Goal: Transaction & Acquisition: Book appointment/travel/reservation

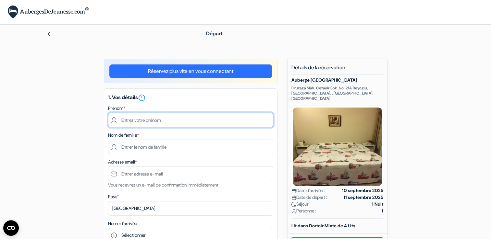
click at [149, 119] on input "text" at bounding box center [190, 120] width 165 height 15
type input "[PERSON_NAME]"
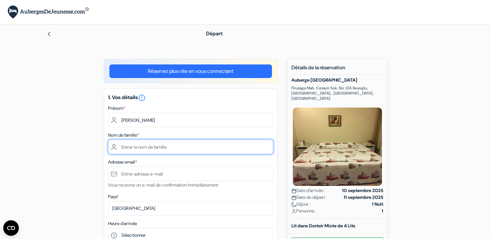
type input "[PERSON_NAME]"
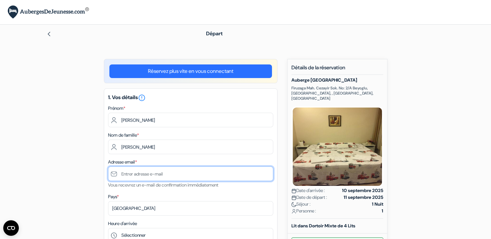
type input "[EMAIL_ADDRESS][DOMAIN_NAME]"
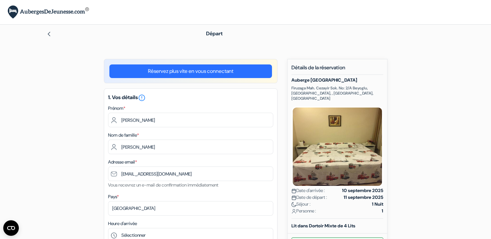
type input "0780131444"
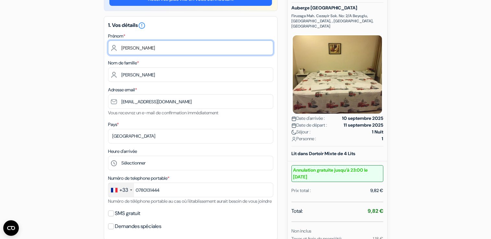
scroll to position [77, 0]
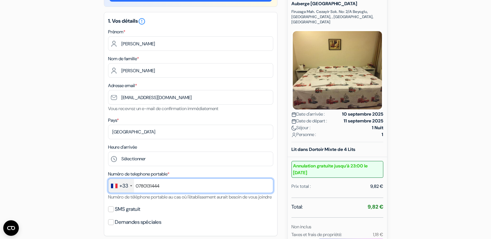
click at [199, 190] on input "0780131444" at bounding box center [190, 186] width 165 height 15
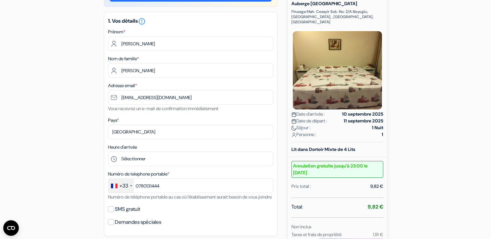
click at [167, 214] on div "SMS gratuit" at bounding box center [190, 209] width 165 height 9
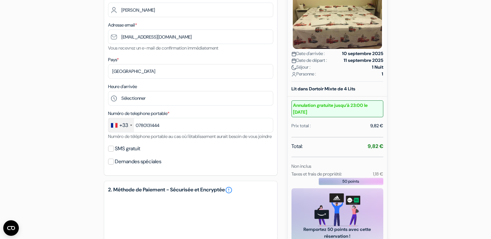
scroll to position [137, 0]
click at [111, 151] on input "SMS gratuit" at bounding box center [111, 149] width 6 height 6
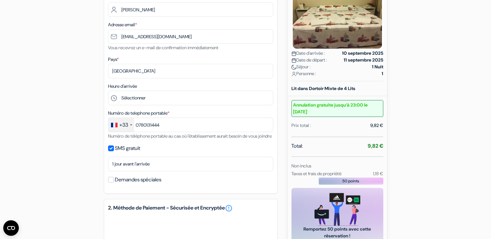
drag, startPoint x: 111, startPoint y: 158, endPoint x: 255, endPoint y: 154, distance: 144.3
click at [255, 153] on div "SMS gratuit" at bounding box center [190, 148] width 165 height 9
click at [254, 153] on div "SMS gratuit" at bounding box center [190, 148] width 165 height 9
drag, startPoint x: 109, startPoint y: 156, endPoint x: 248, endPoint y: 159, distance: 138.4
click at [248, 153] on div "SMS gratuit" at bounding box center [190, 148] width 165 height 9
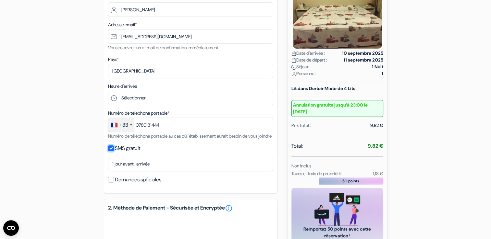
click at [110, 151] on input "SMS gratuit" at bounding box center [111, 149] width 6 height 6
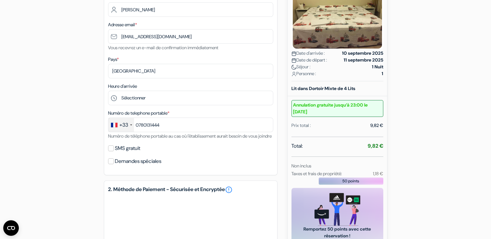
click at [184, 166] on div "Demandes spéciales" at bounding box center [190, 161] width 165 height 9
drag, startPoint x: 110, startPoint y: 158, endPoint x: 259, endPoint y: 152, distance: 149.6
click at [259, 152] on div "1. Vos détails error_outline Prénom * jean paul Nom de famille * PASCUAL Adress…" at bounding box center [190, 63] width 173 height 224
click at [109, 151] on input "SMS gratuit" at bounding box center [111, 149] width 6 height 6
checkbox input "true"
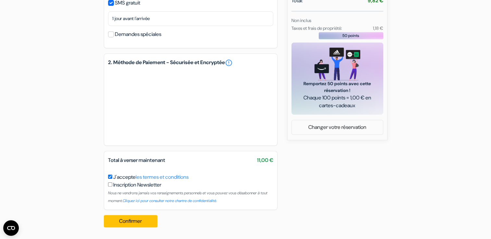
scroll to position [291, 0]
click at [136, 220] on button "Confirmer Loading..." at bounding box center [131, 221] width 54 height 12
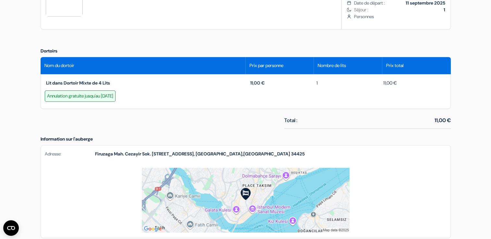
scroll to position [264, 0]
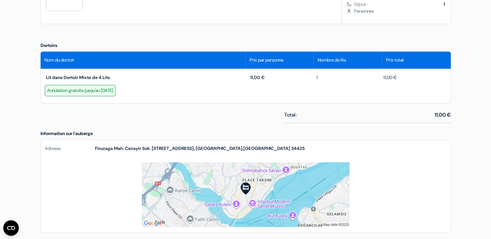
click at [286, 185] on img at bounding box center [245, 194] width 207 height 65
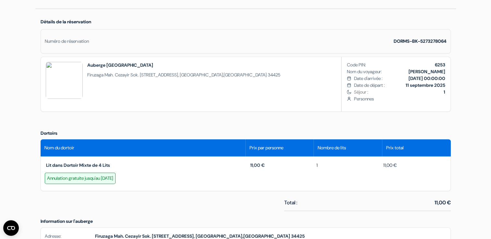
scroll to position [77, 0]
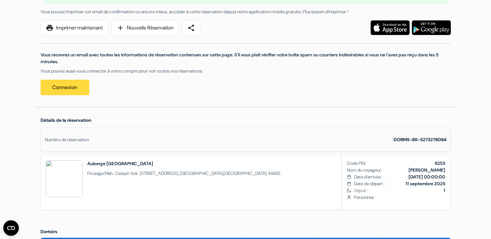
drag, startPoint x: 487, startPoint y: 68, endPoint x: 493, endPoint y: 58, distance: 12.2
click at [365, 86] on div "Vous recevrez un email avec toutes les informations de réservation contenues su…" at bounding box center [246, 65] width 418 height 60
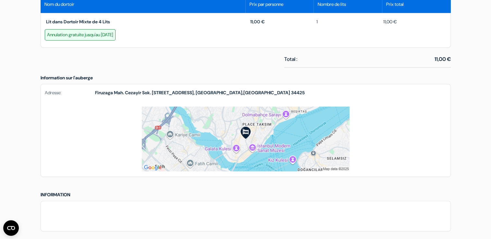
scroll to position [310, 0]
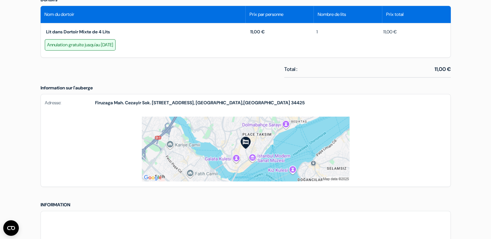
click at [485, 150] on div "Langue [GEOGRAPHIC_DATA] [GEOGRAPHIC_DATA] [GEOGRAPHIC_DATA] Télécharger l'appl…" at bounding box center [245, 17] width 491 height 655
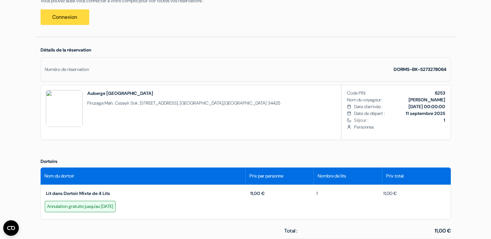
scroll to position [269, 0]
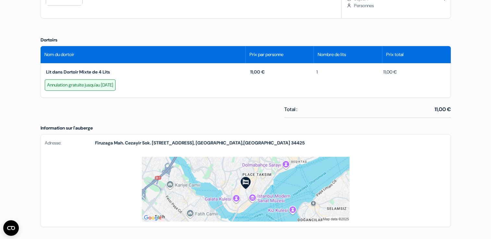
click at [243, 178] on img at bounding box center [245, 189] width 207 height 65
